Goal: Communication & Community: Participate in discussion

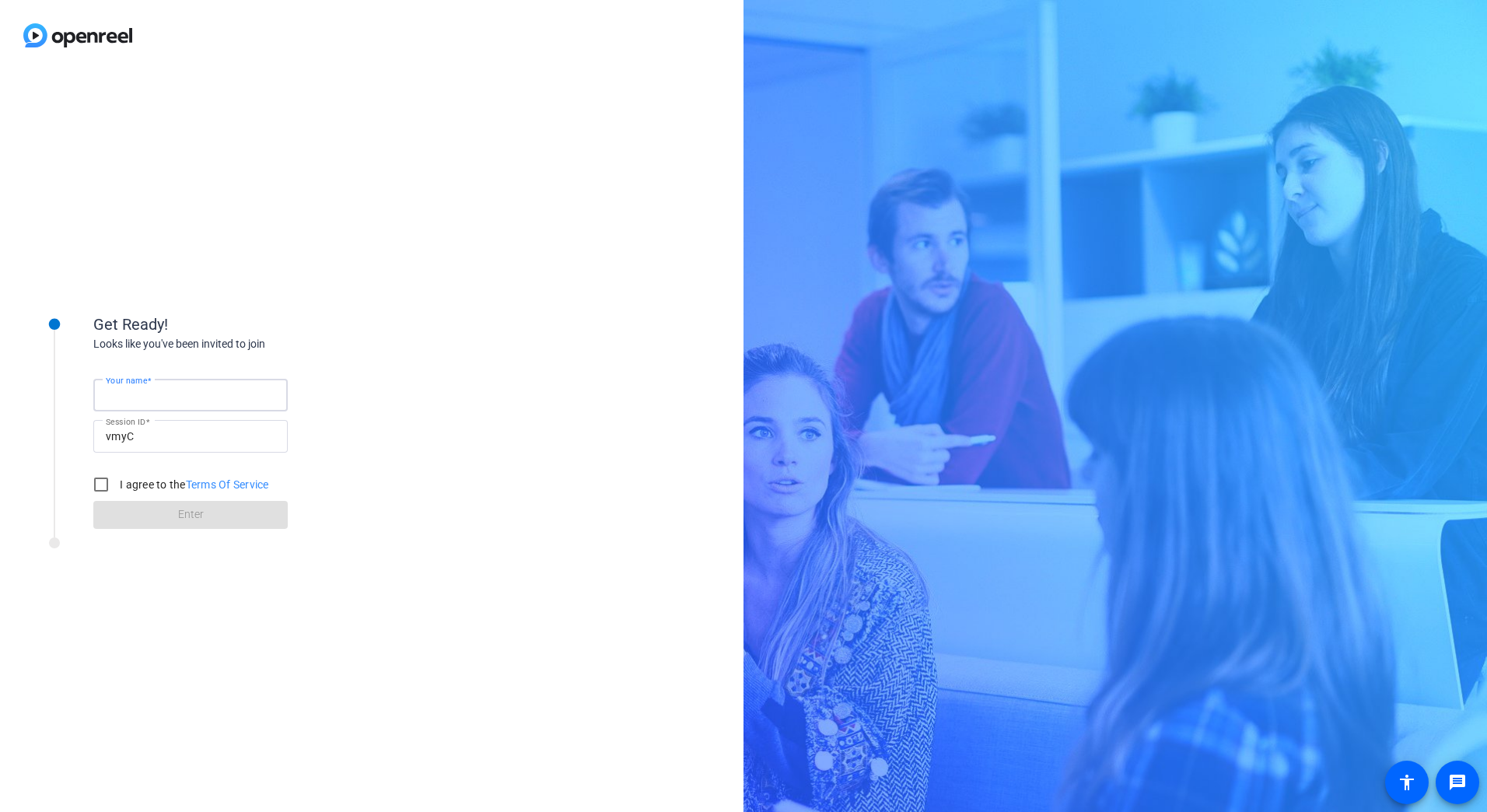
click at [200, 399] on input "Your name" at bounding box center [190, 395] width 170 height 18
type input "[PERSON_NAME]"
click at [95, 482] on input "I agree to the Terms Of Service" at bounding box center [101, 484] width 31 height 31
checkbox input "true"
click at [185, 513] on span "Enter" at bounding box center [190, 514] width 26 height 17
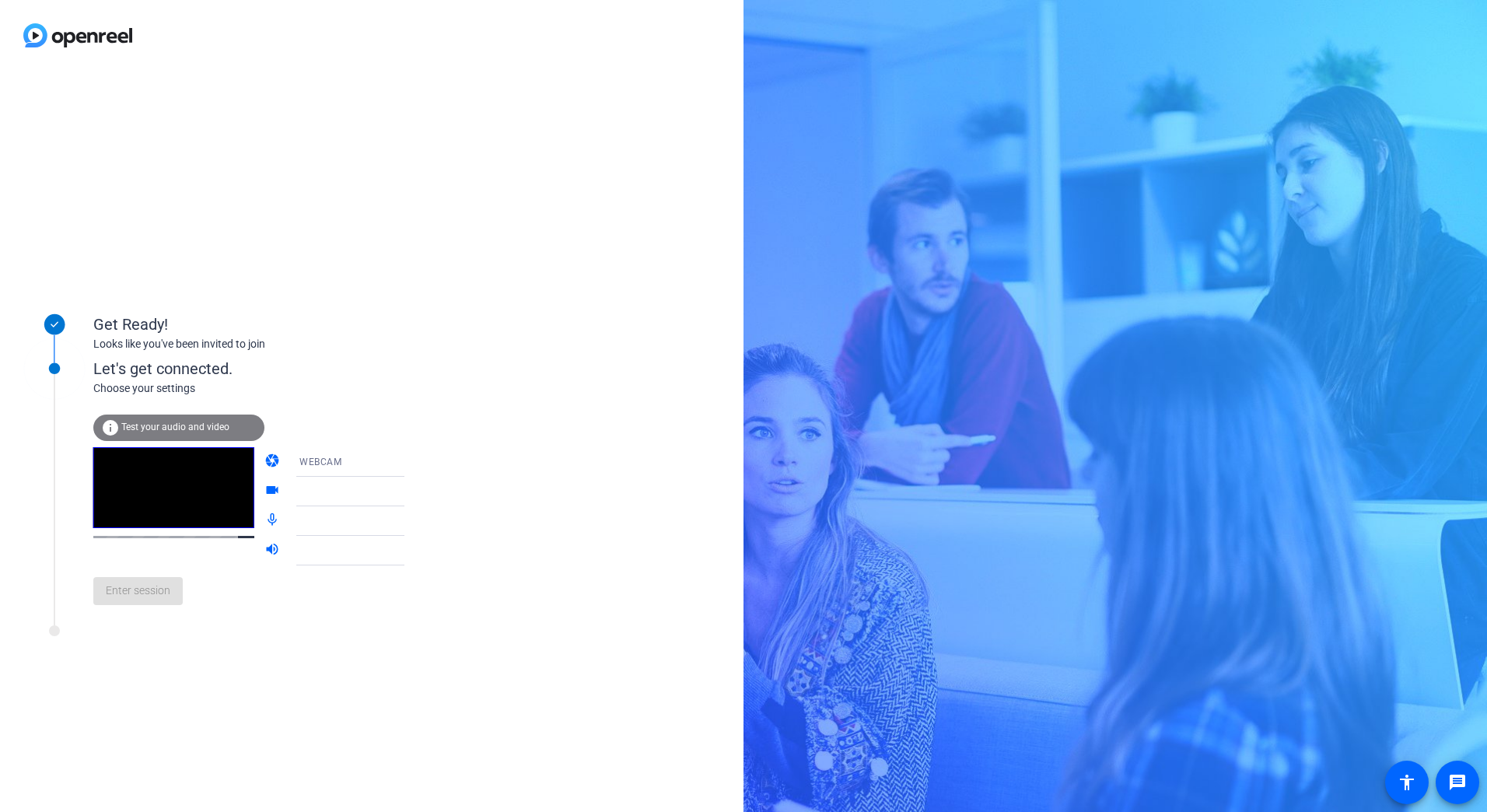
click at [199, 426] on span "Test your audio and video" at bounding box center [175, 426] width 108 height 11
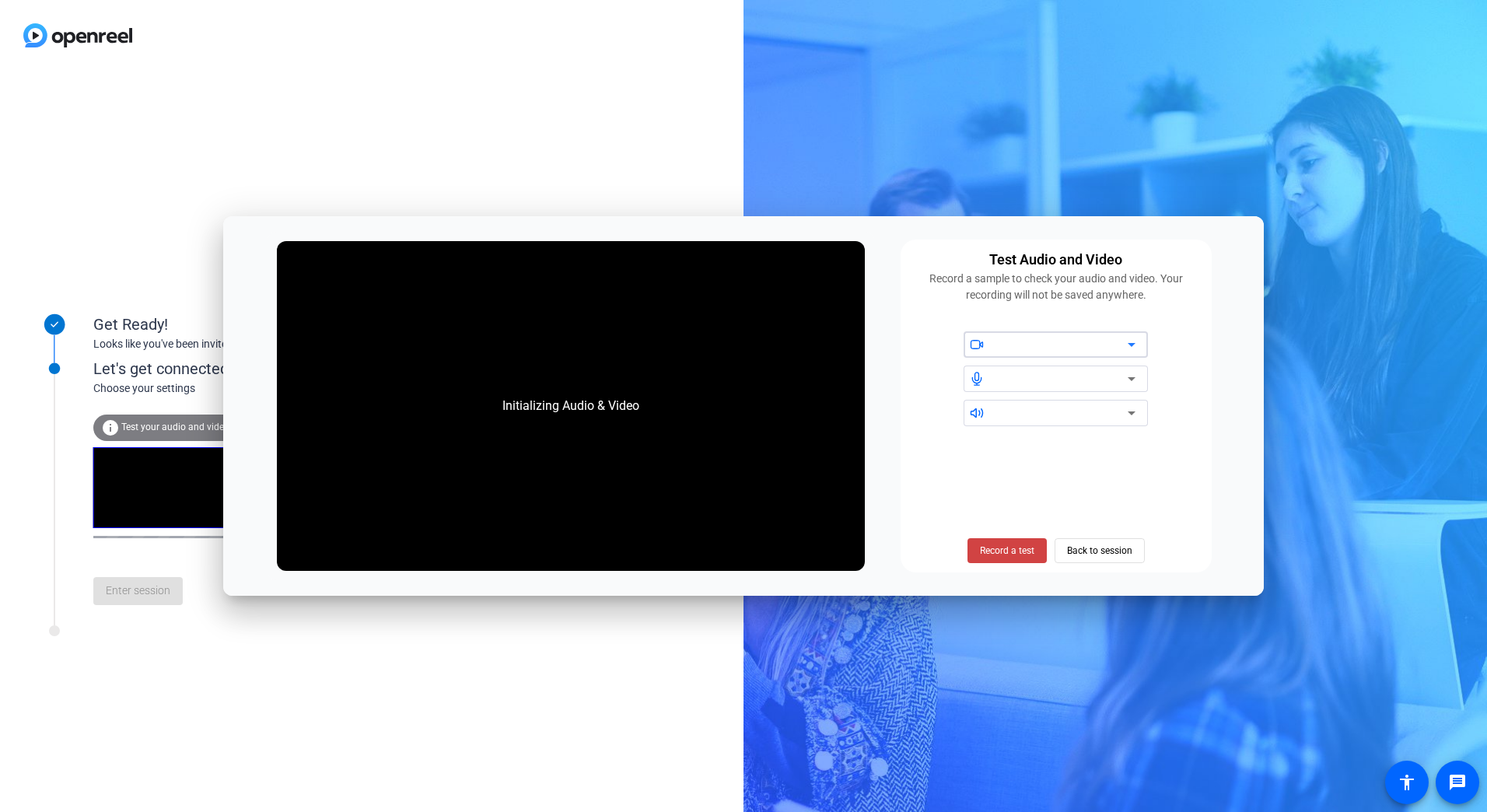
click at [1056, 348] on div at bounding box center [1061, 344] width 132 height 18
click at [1012, 550] on span "Record a test" at bounding box center [1007, 550] width 54 height 14
click at [1017, 550] on span "Stop Testing (6s)" at bounding box center [1006, 550] width 71 height 14
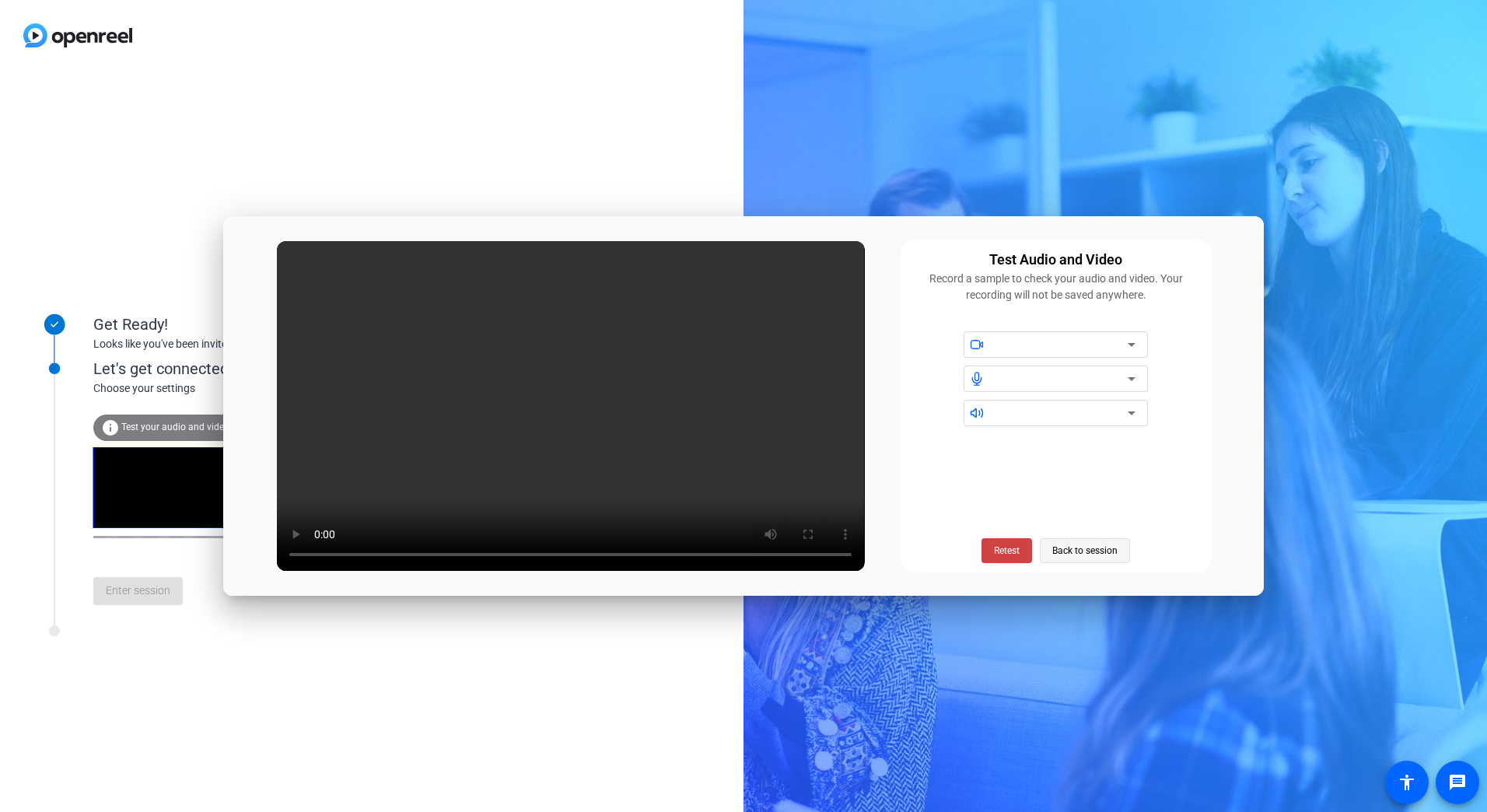
click at [1082, 550] on span "Back to session" at bounding box center [1085, 551] width 66 height 30
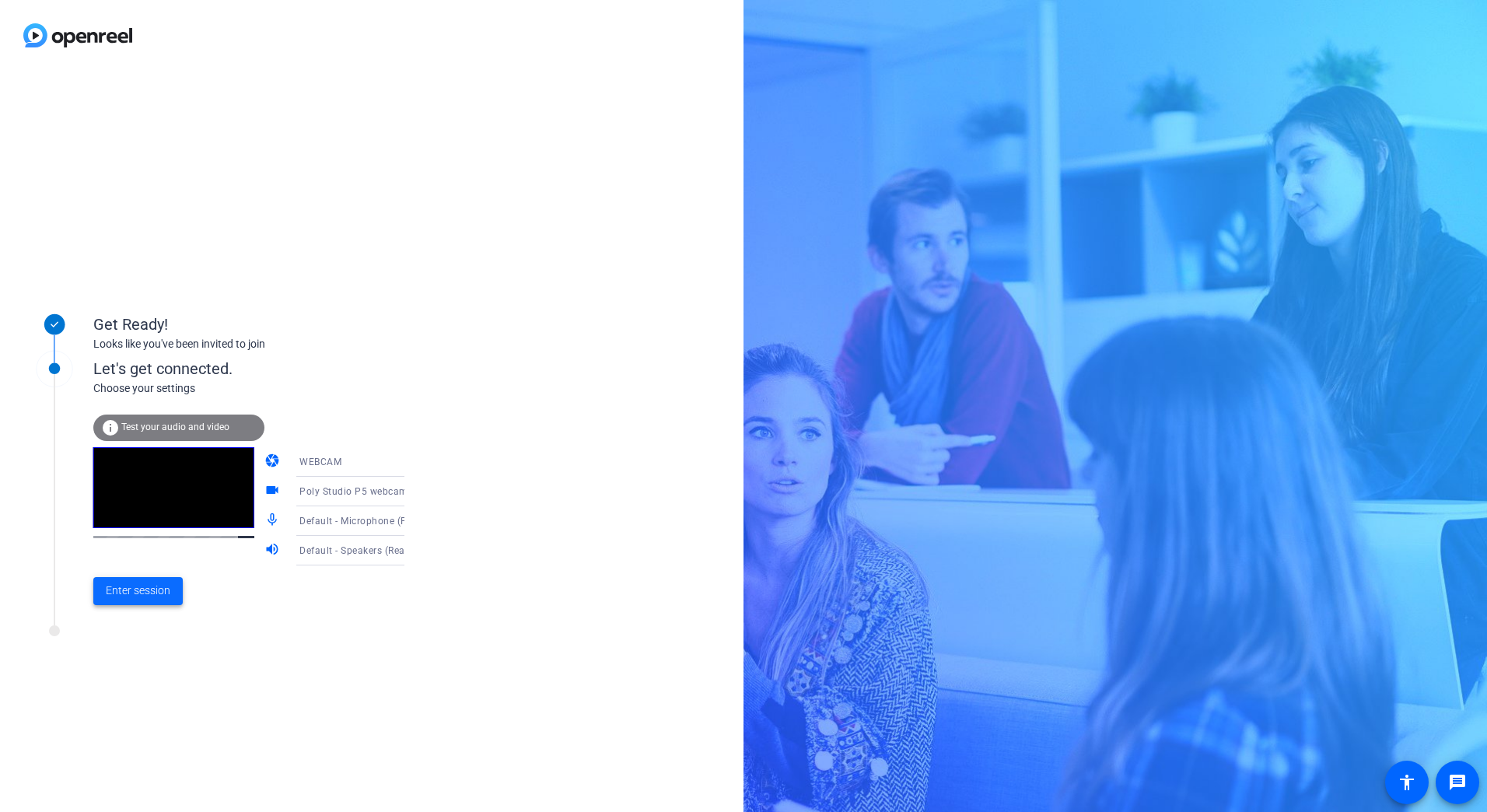
click at [161, 593] on span "Enter session" at bounding box center [138, 591] width 65 height 17
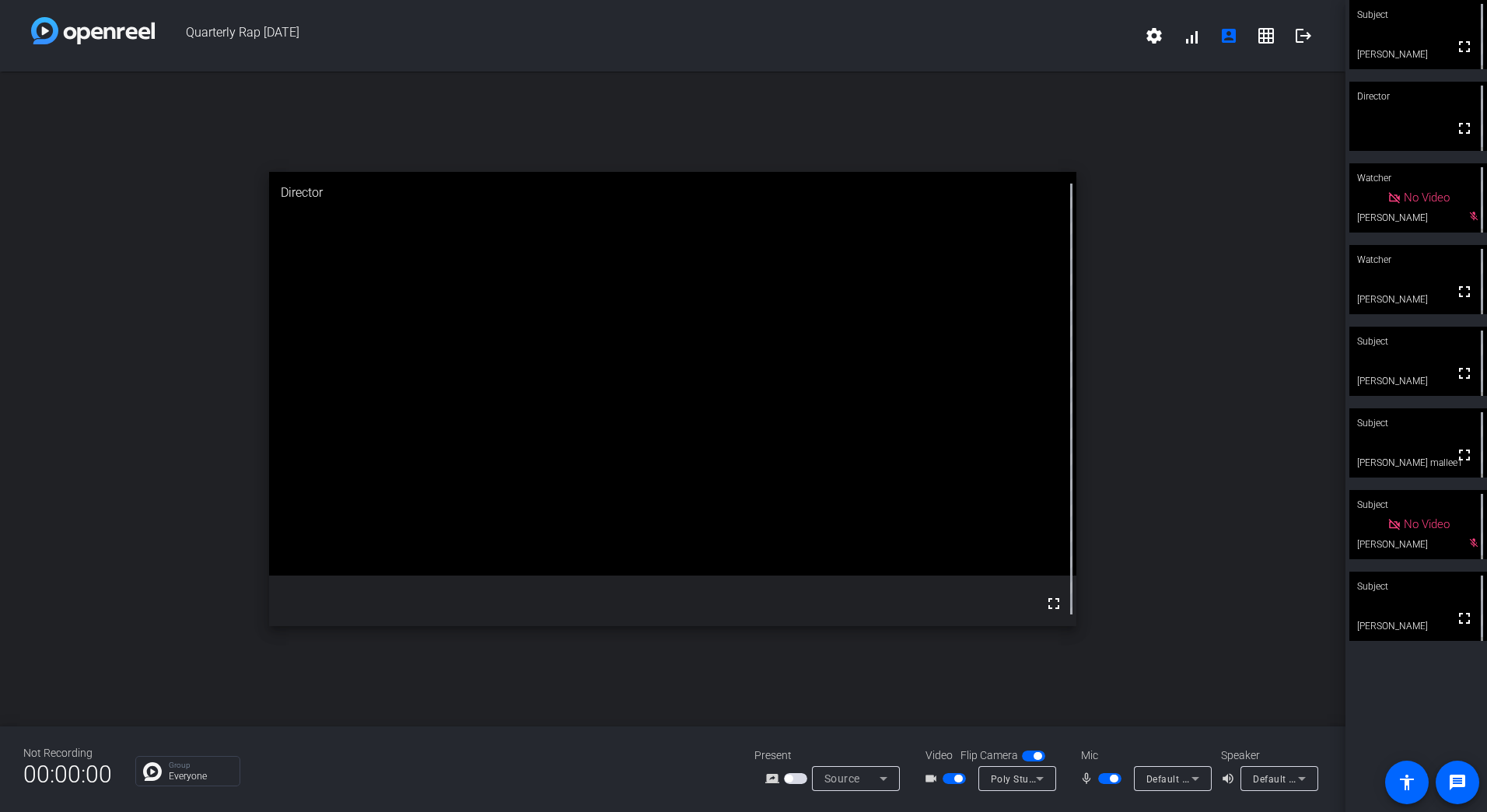
click at [1240, 704] on div "open_in_new Director fullscreen" at bounding box center [672, 399] width 1345 height 655
click at [1120, 777] on div at bounding box center [1111, 778] width 27 height 11
click at [1108, 778] on div at bounding box center [1111, 778] width 27 height 11
click at [1102, 778] on div at bounding box center [1111, 778] width 27 height 11
click at [1122, 779] on div at bounding box center [1111, 778] width 27 height 11
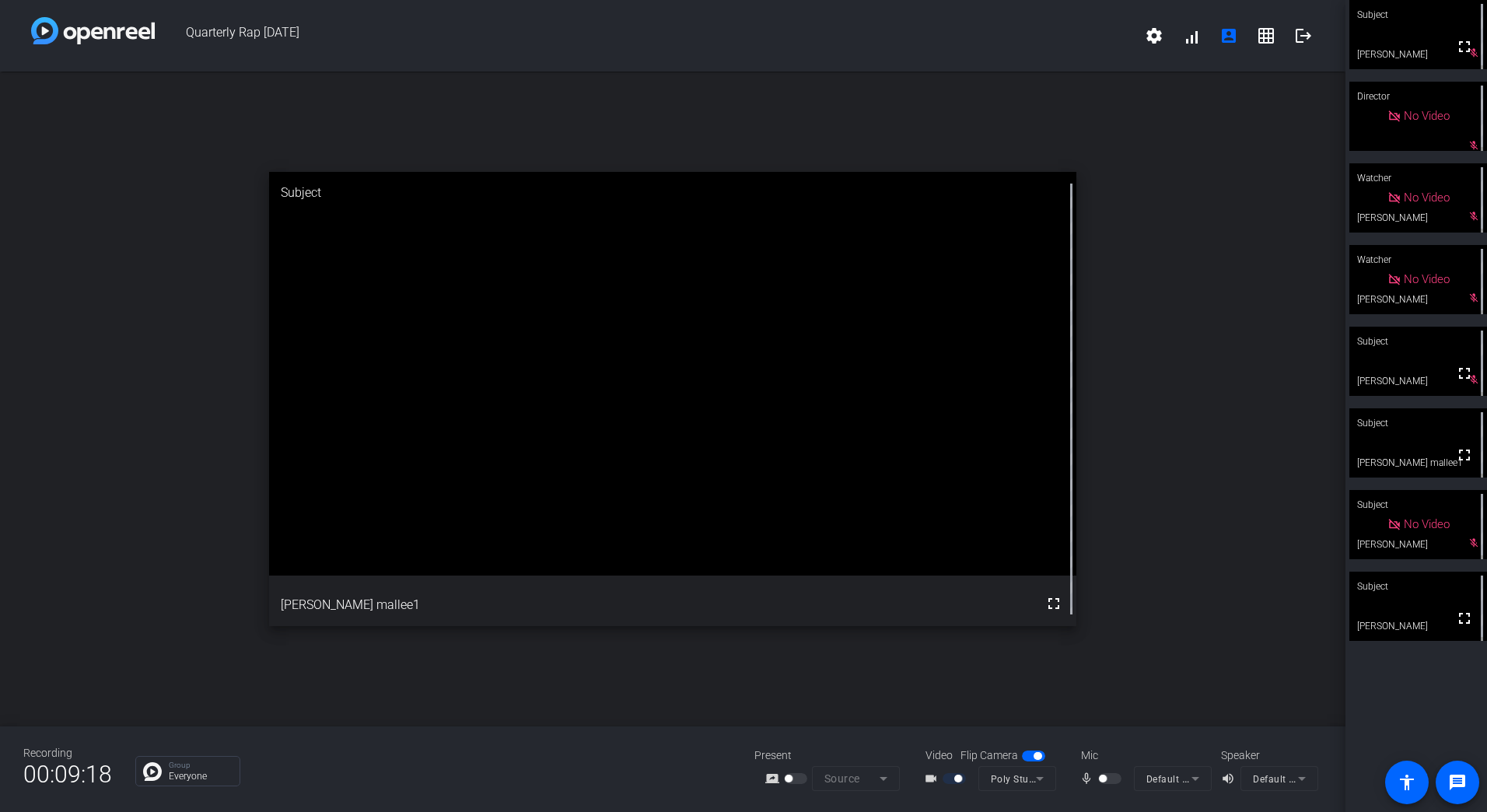
click at [47, 353] on div "open_in_new Subject fullscreen [PERSON_NAME] mallee1" at bounding box center [672, 399] width 1345 height 655
click at [191, 771] on p "Everyone" at bounding box center [200, 775] width 63 height 9
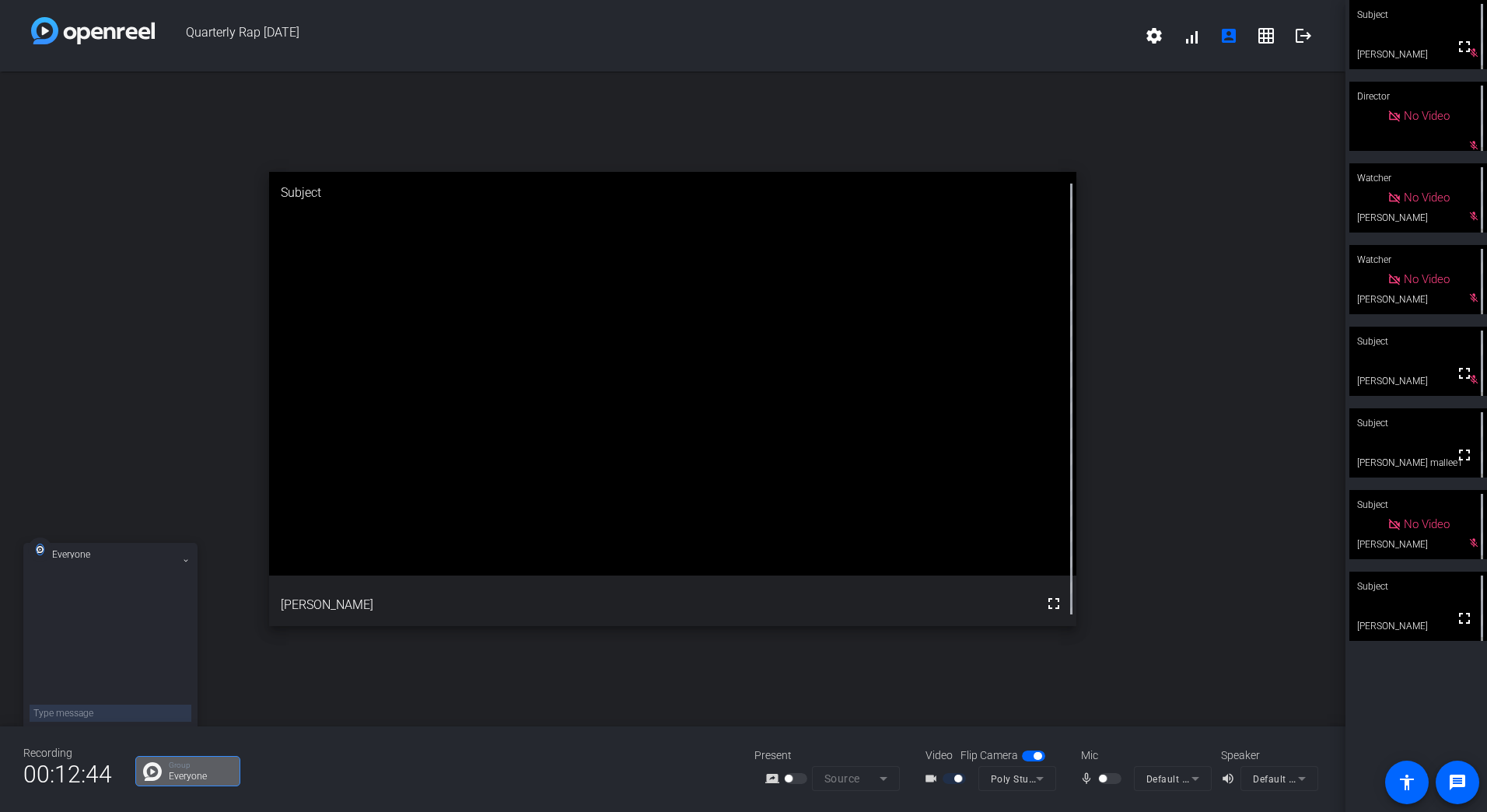
click at [187, 559] on icon at bounding box center [185, 560] width 6 height 6
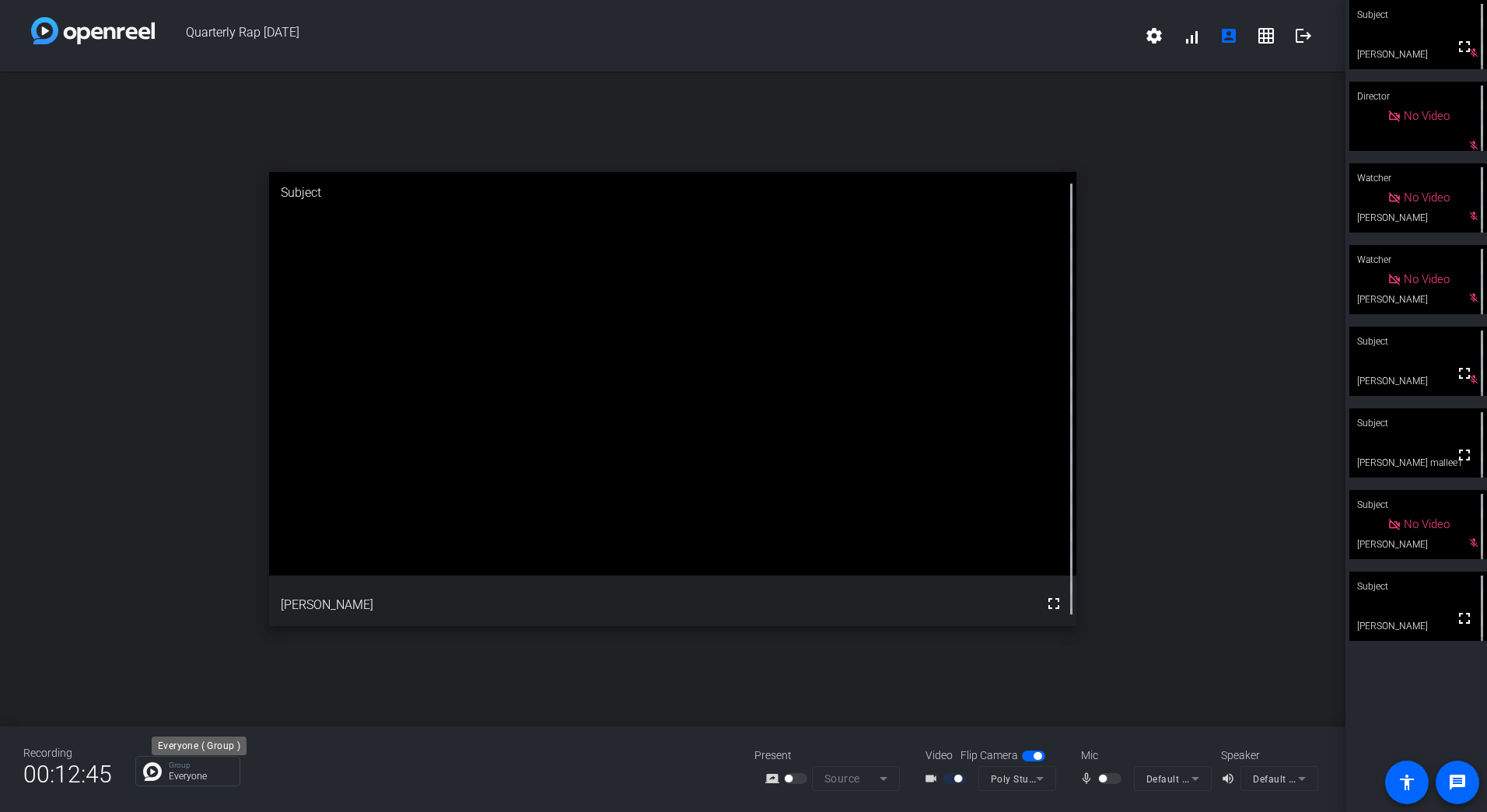
click at [179, 771] on p "Everyone" at bounding box center [200, 775] width 63 height 9
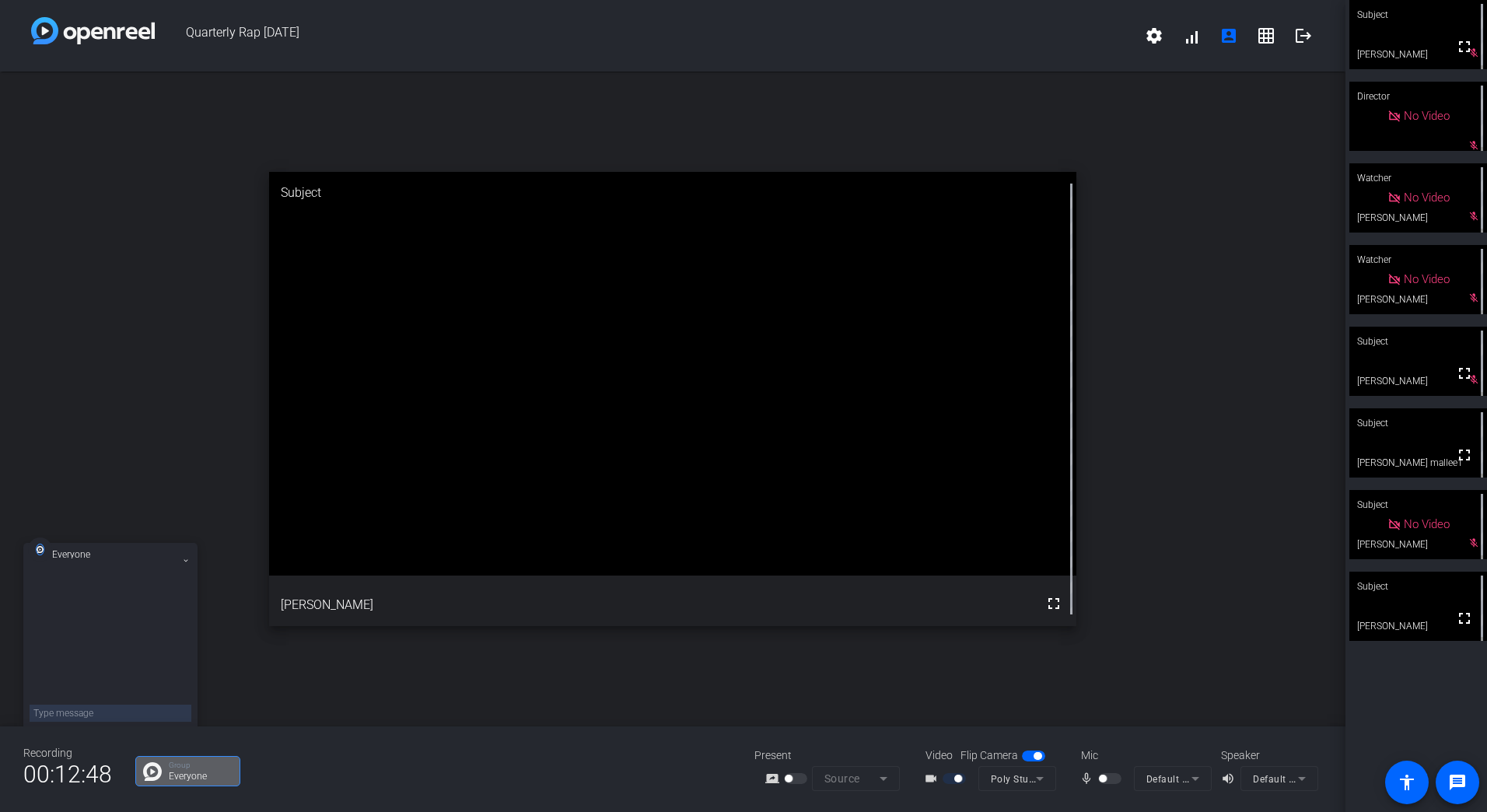
click at [37, 550] on img at bounding box center [40, 549] width 8 height 12
click at [112, 712] on textarea at bounding box center [111, 713] width 162 height 17
type textarea "[PERSON_NAME] keeps breaking up for me, for anyone else?"
click at [56, 327] on div "open_in_new Subject fullscreen [PERSON_NAME]" at bounding box center [672, 399] width 1345 height 655
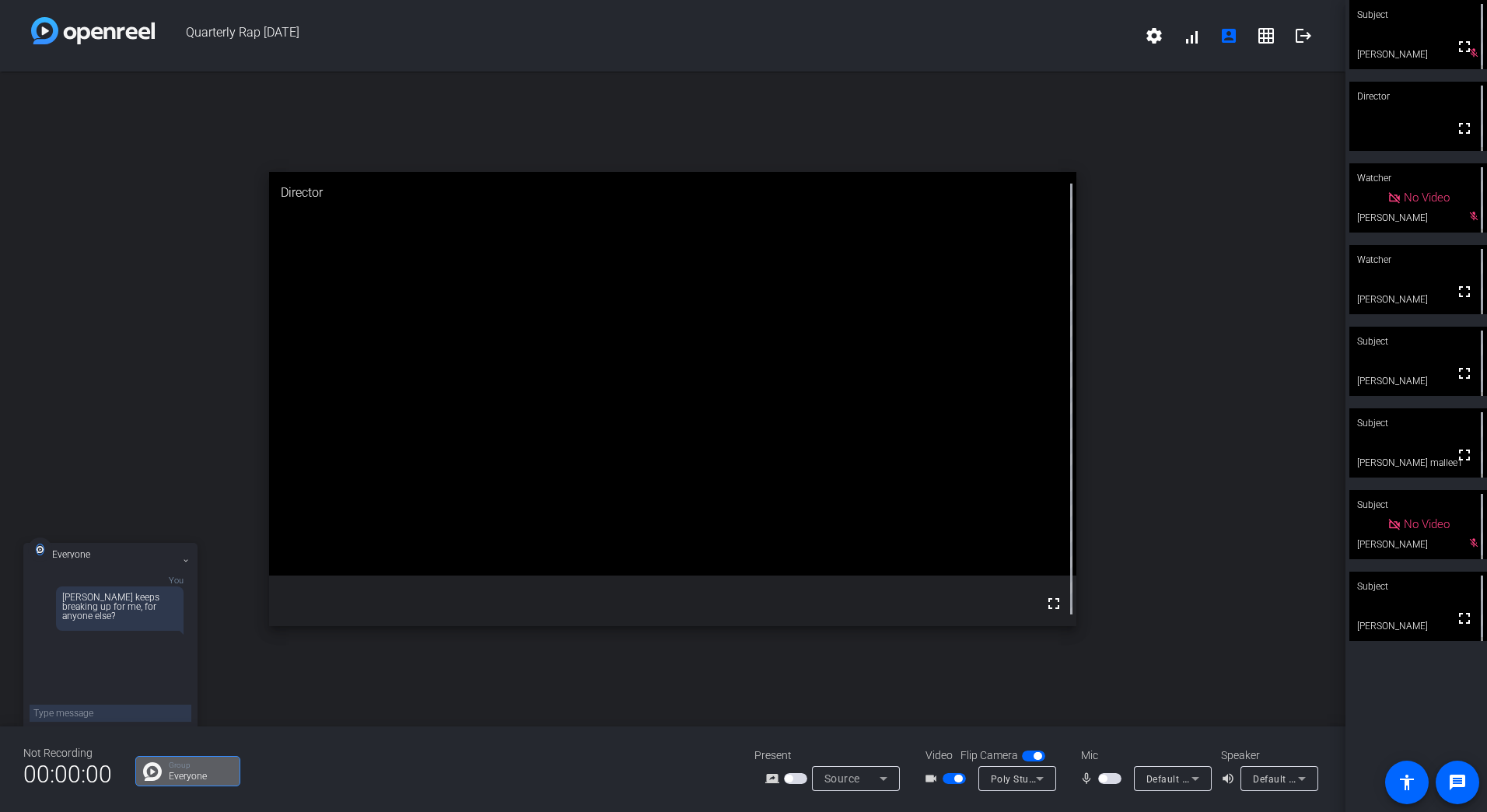
click at [185, 559] on icon at bounding box center [185, 560] width 6 height 6
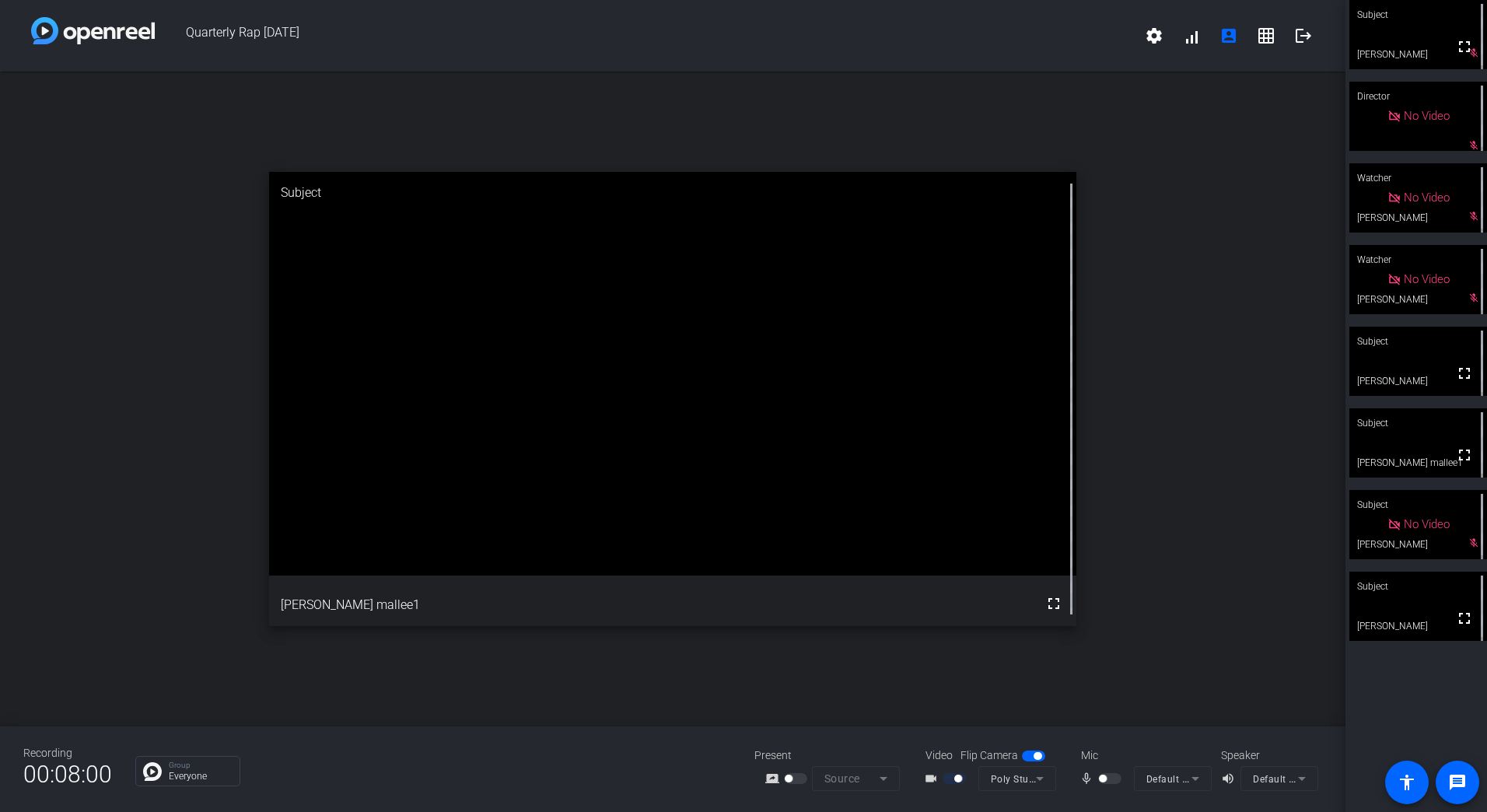
click at [1206, 229] on div "open_in_new Subject fullscreen [PERSON_NAME] mallee1" at bounding box center [672, 399] width 1345 height 655
